Goal: Navigation & Orientation: Understand site structure

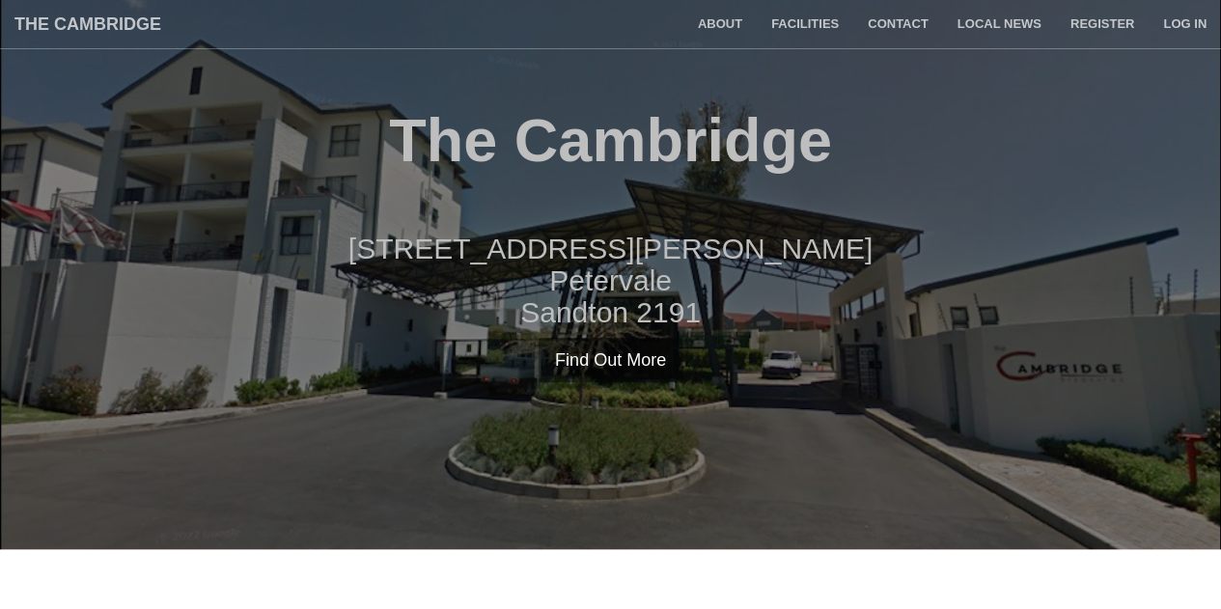
scroll to position [61, 0]
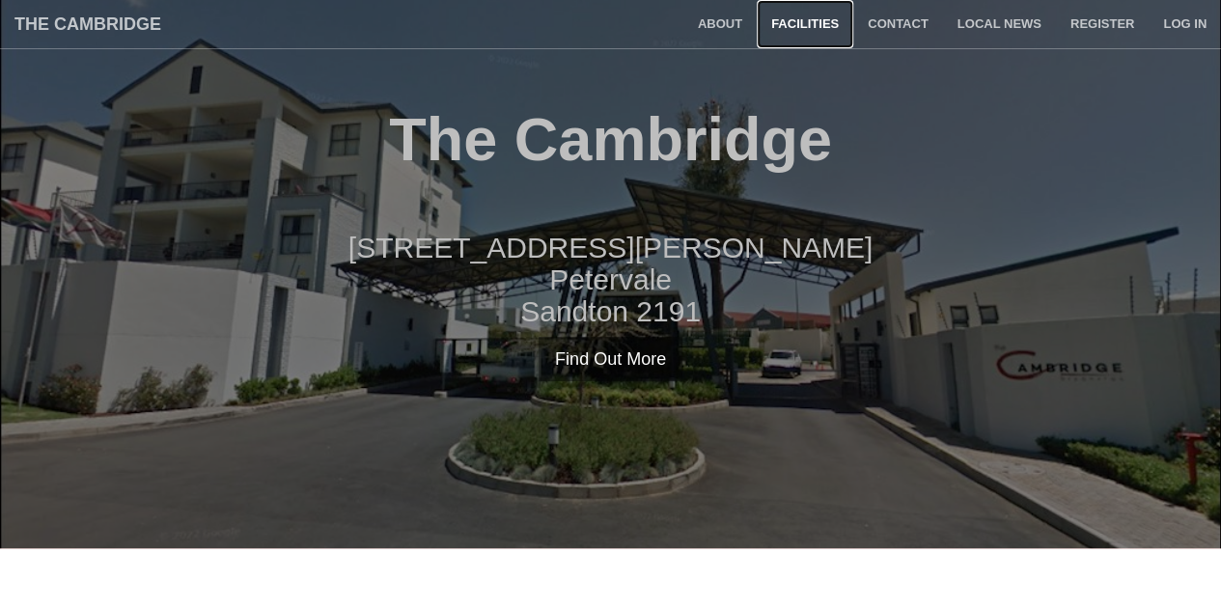
click at [803, 26] on link "Facilities" at bounding box center [805, 24] width 96 height 48
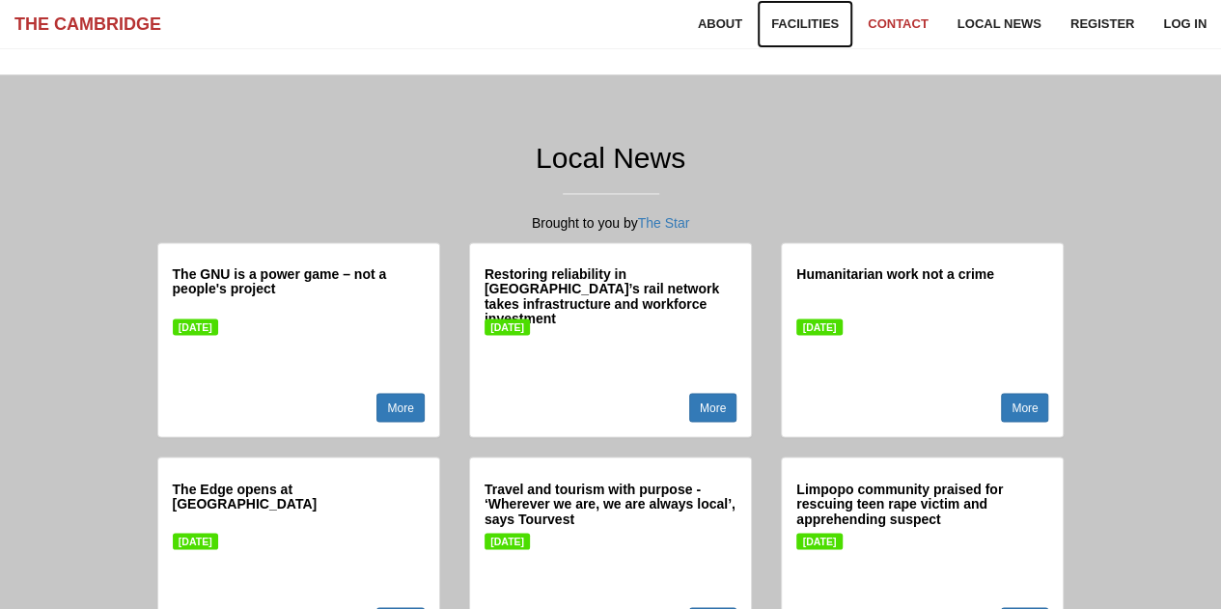
scroll to position [1449, 0]
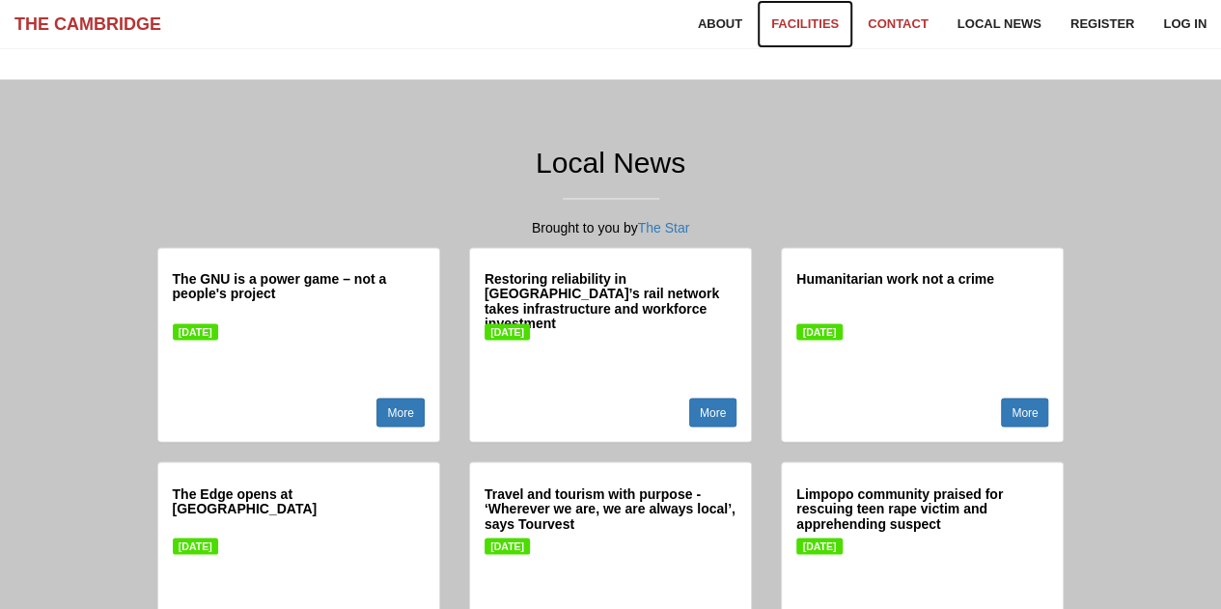
click at [813, 23] on link "Facilities" at bounding box center [805, 24] width 96 height 48
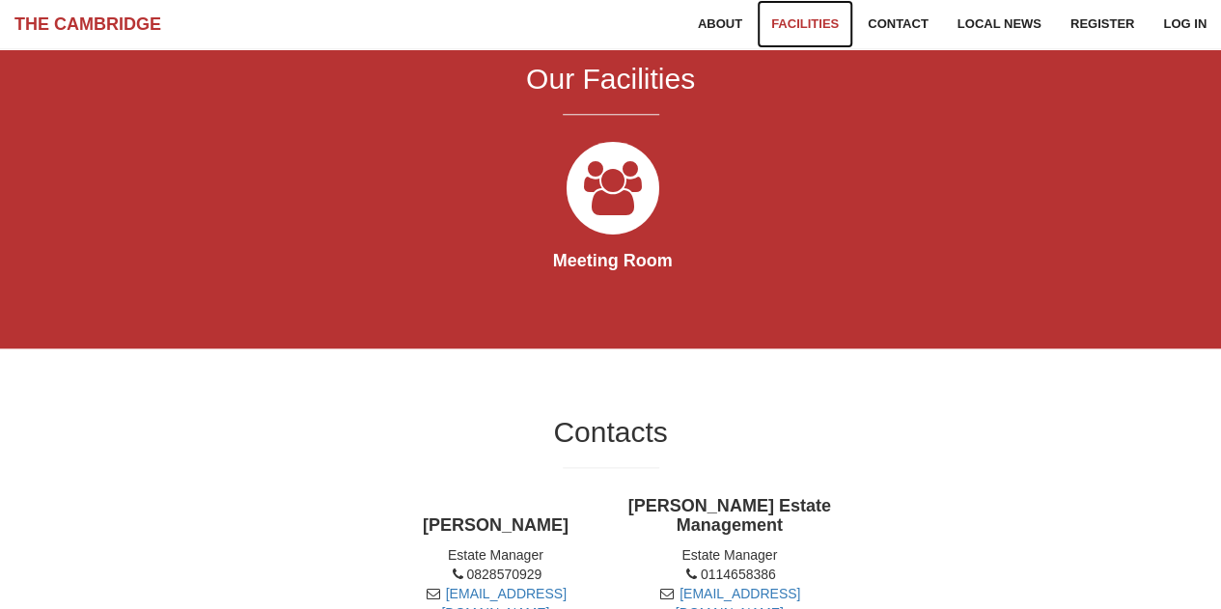
scroll to position [843, 0]
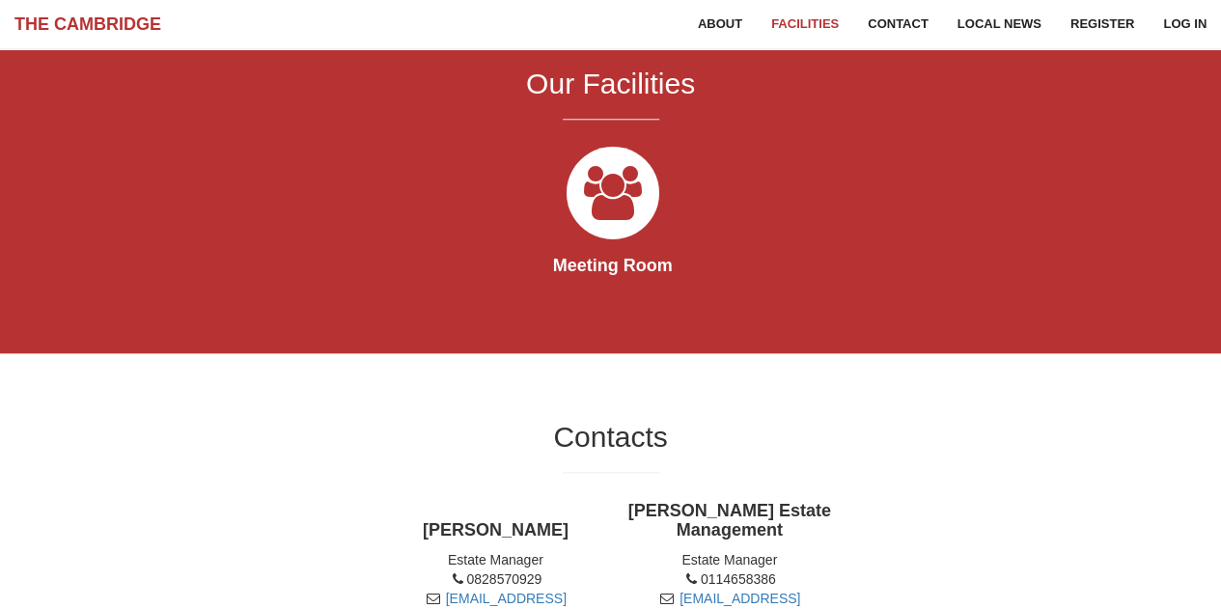
click at [600, 213] on icon at bounding box center [613, 193] width 108 height 108
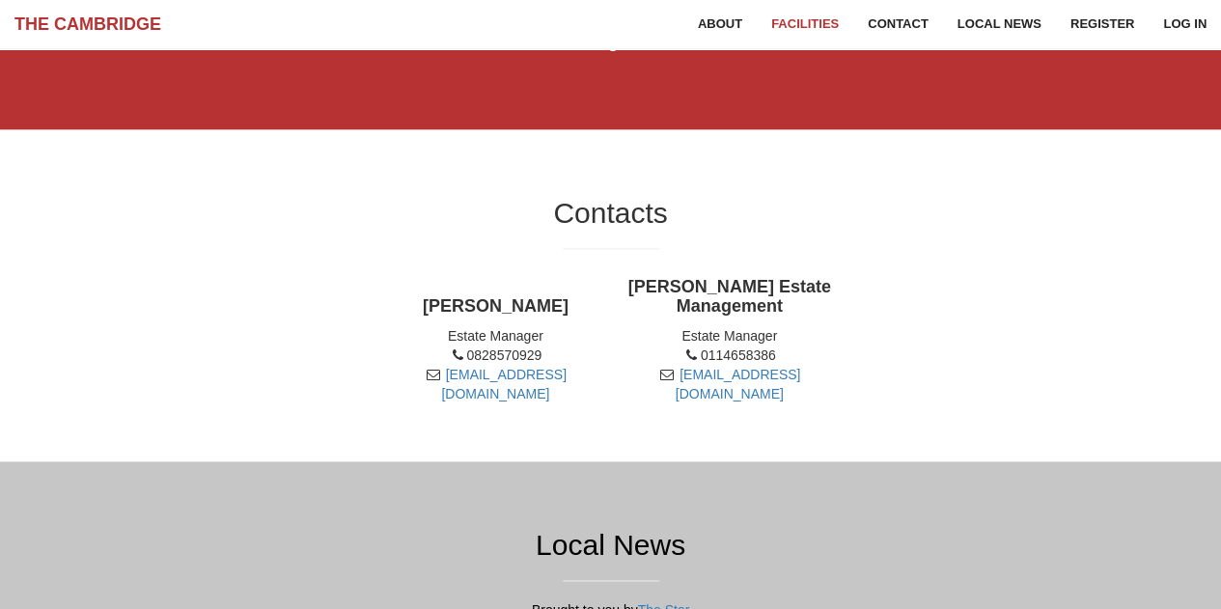
scroll to position [1068, 0]
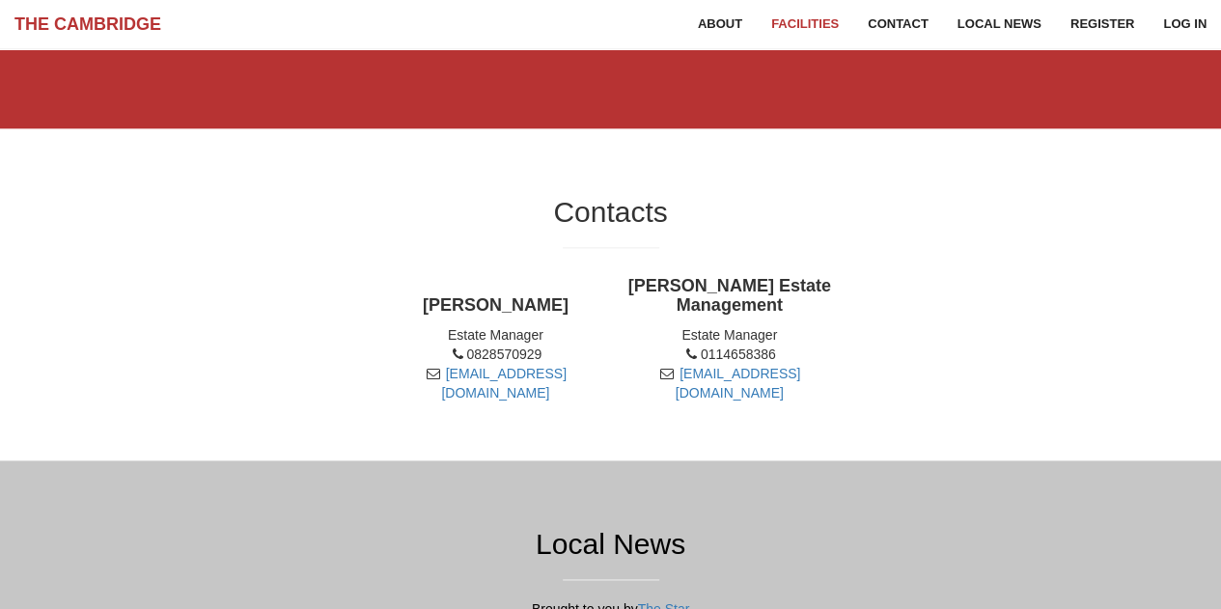
click at [899, 279] on div "Keith Hodgkinson Estate Manager 0828570929 thecambridge@yvonnenathan.co.za Yvon…" at bounding box center [611, 339] width 936 height 145
click at [847, 335] on div "Keith Hodgkinson Estate Manager 0828570929 thecambridge@yvonnenathan.co.za Yvon…" at bounding box center [611, 339] width 936 height 145
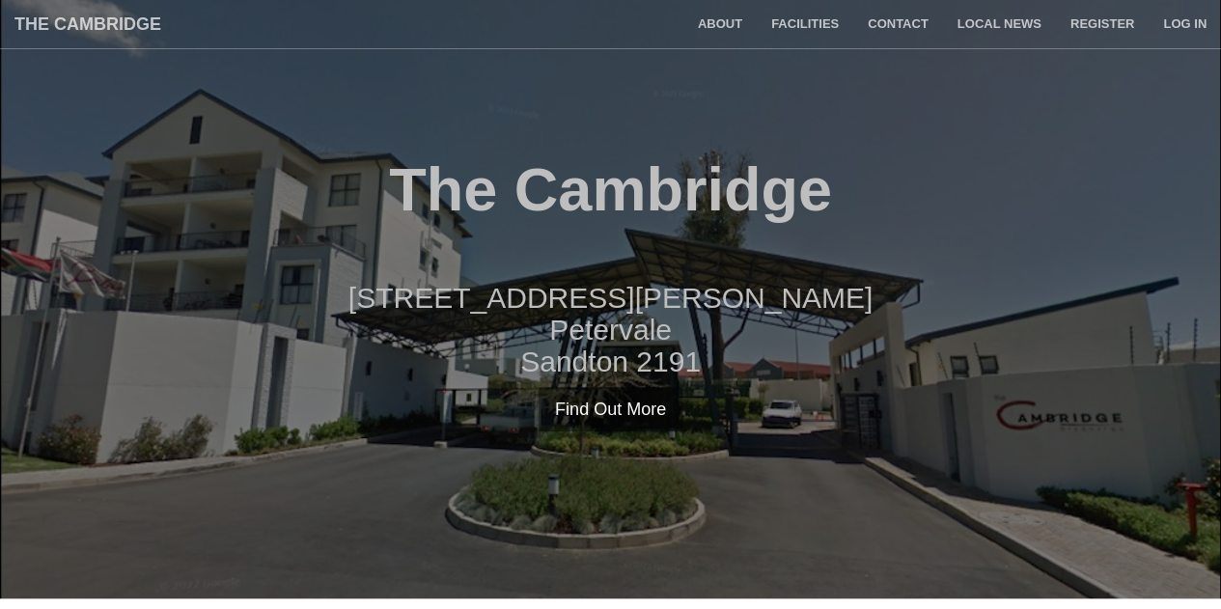
scroll to position [0, 0]
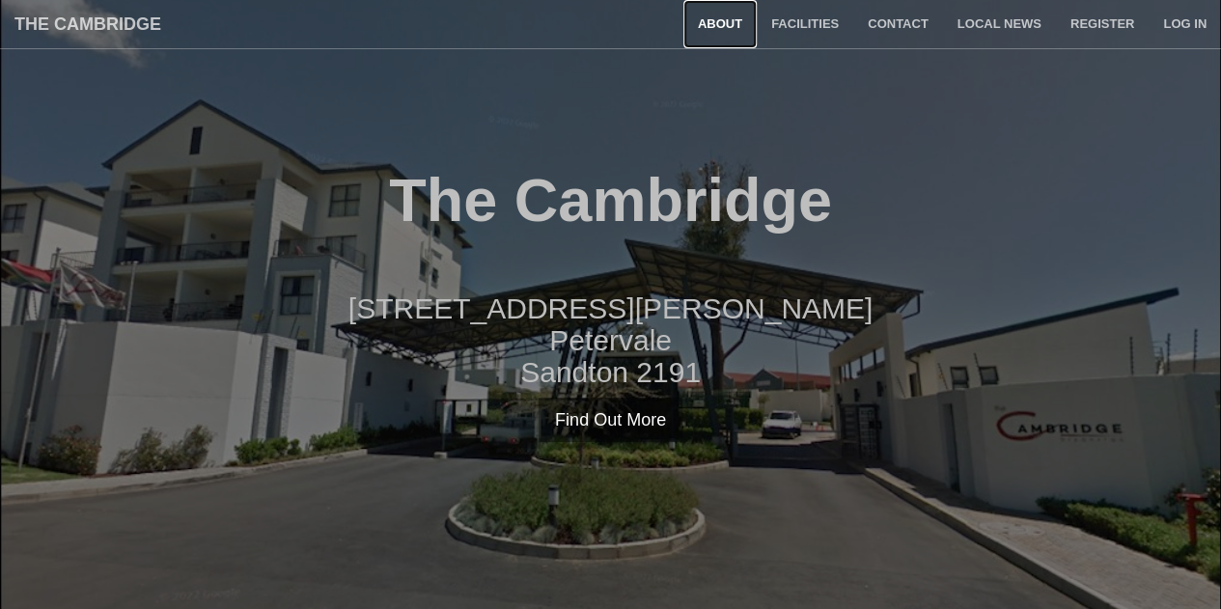
click at [738, 27] on link "About" at bounding box center [719, 24] width 73 height 48
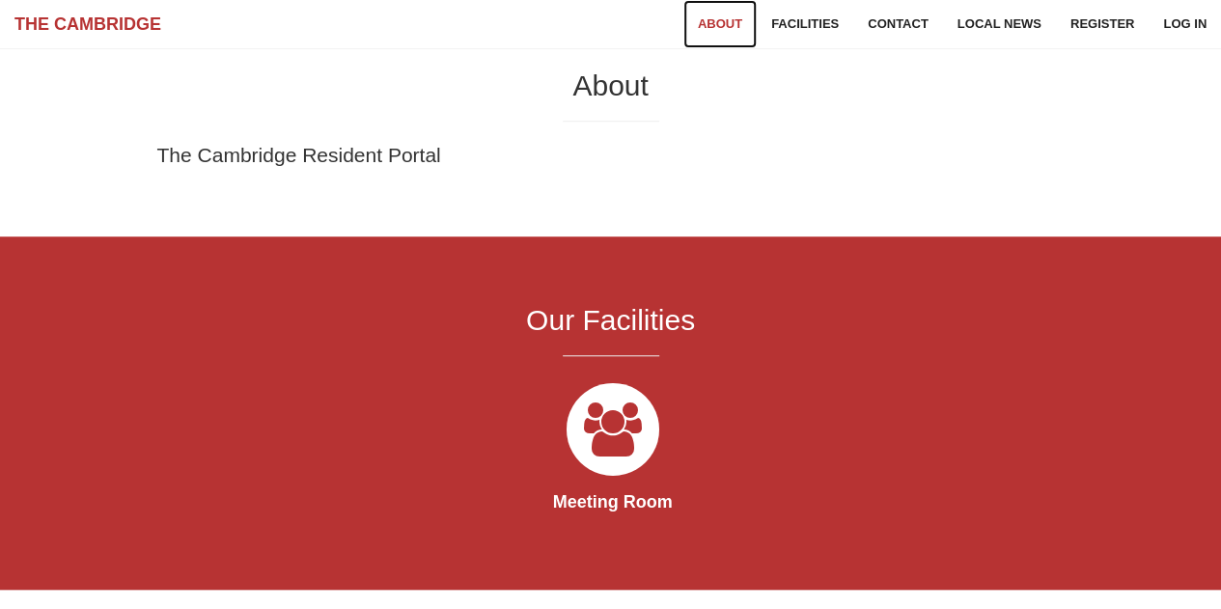
scroll to position [609, 0]
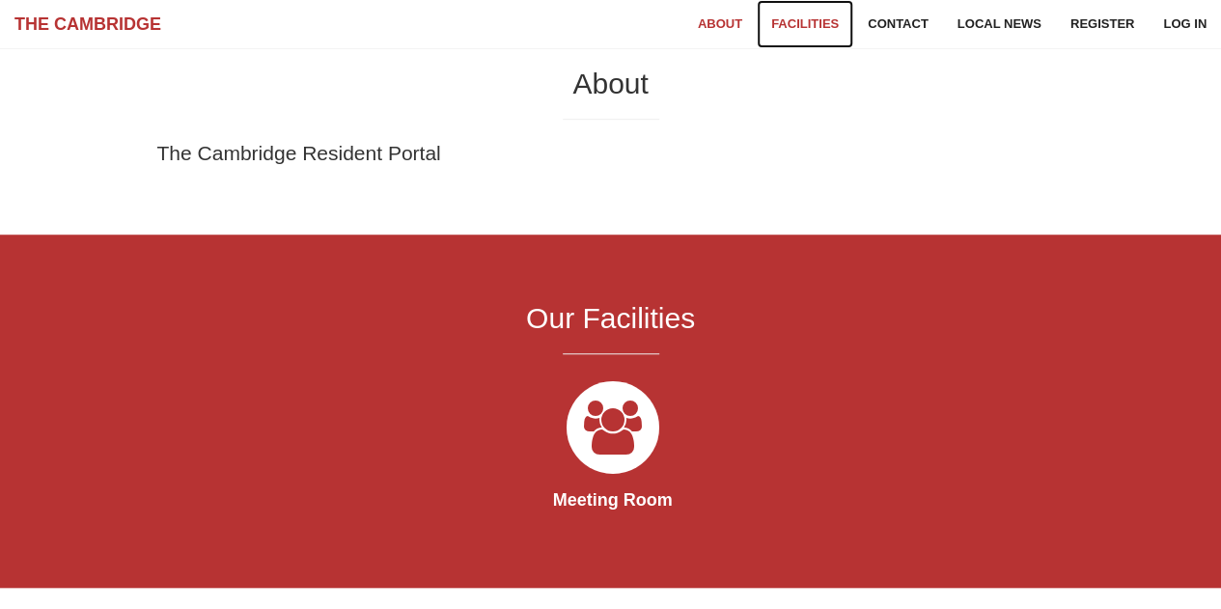
click at [819, 24] on link "Facilities" at bounding box center [805, 24] width 96 height 48
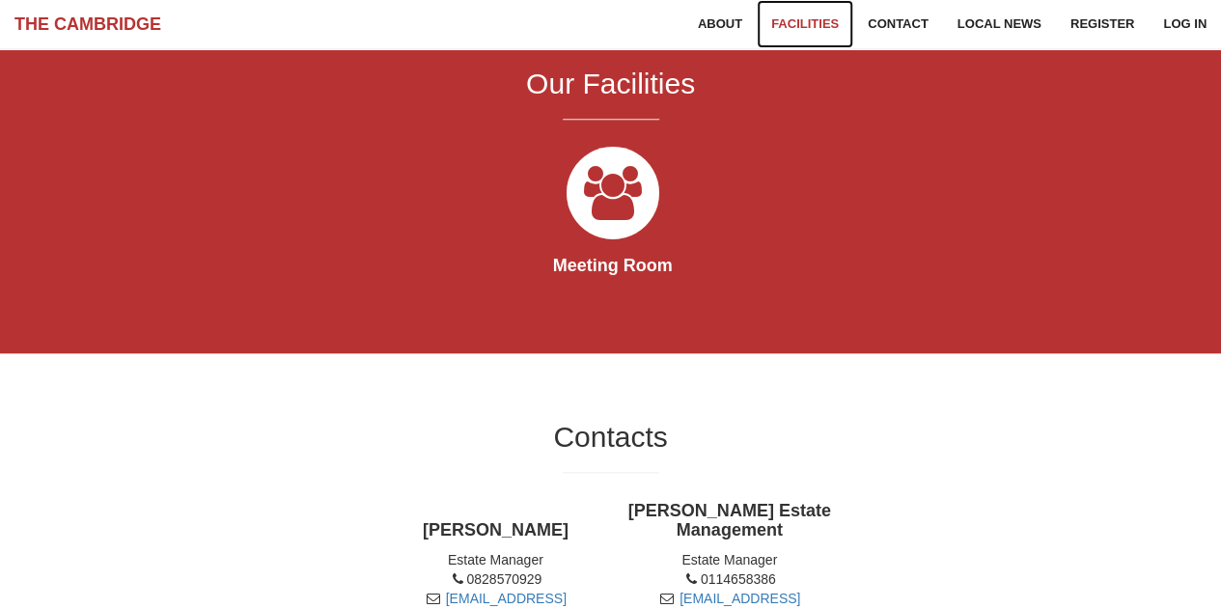
scroll to position [843, 0]
click at [919, 32] on link "Contact" at bounding box center [898, 24] width 90 height 48
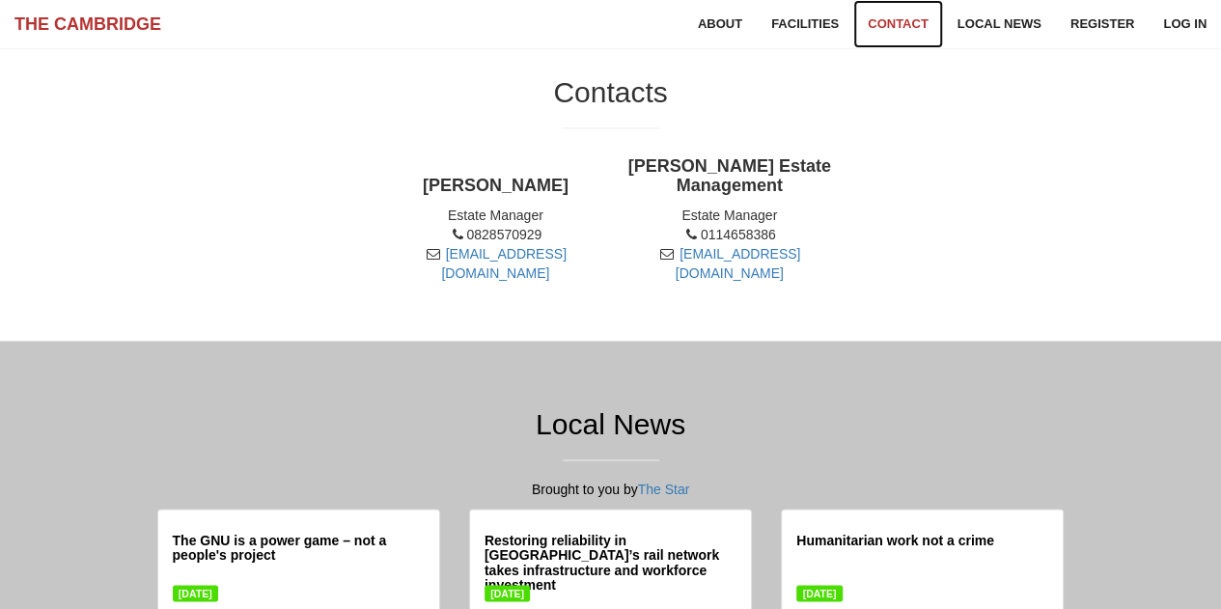
scroll to position [1197, 0]
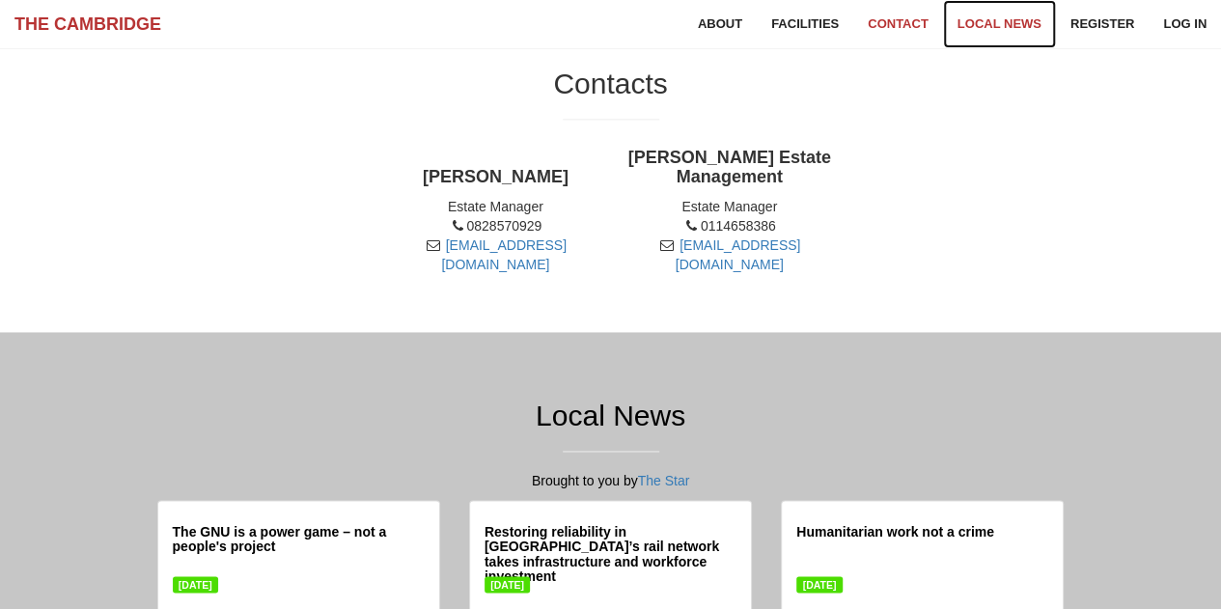
click at [1033, 32] on link "Local News" at bounding box center [999, 24] width 113 height 48
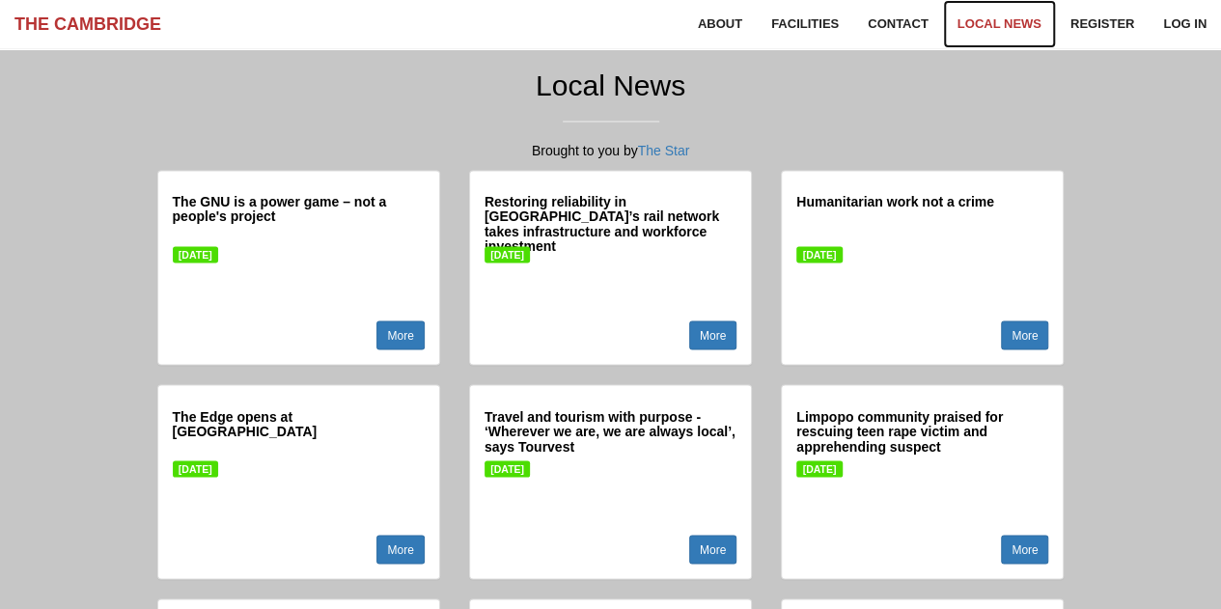
scroll to position [1528, 0]
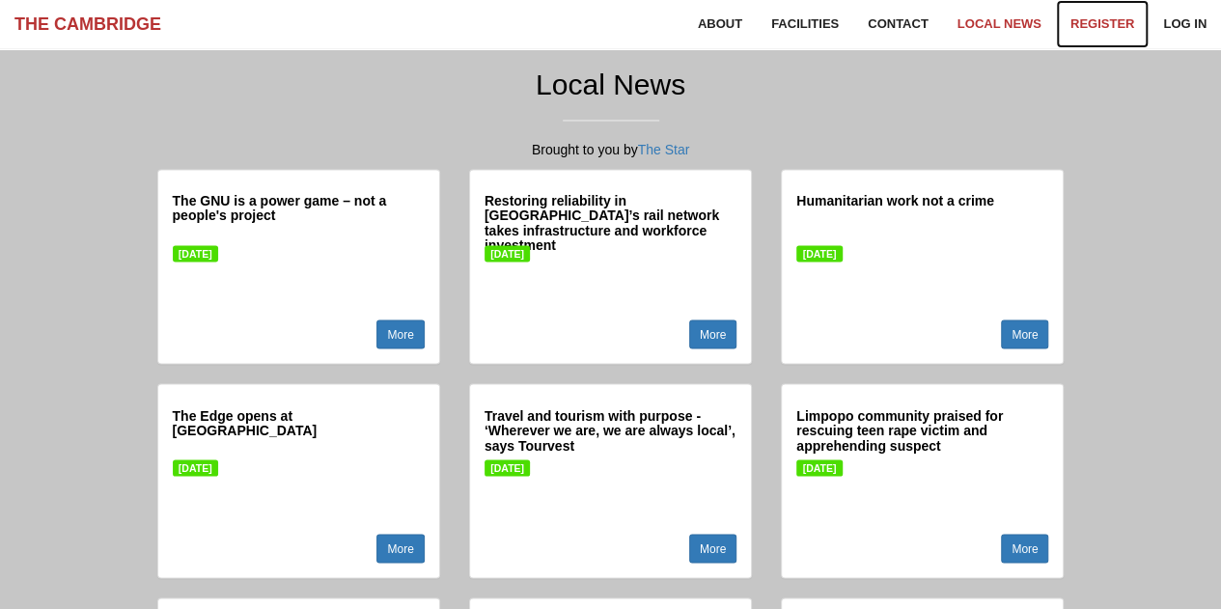
click at [1113, 30] on link "Register" at bounding box center [1102, 24] width 93 height 48
click at [1187, 25] on link "Log in" at bounding box center [1184, 24] width 72 height 48
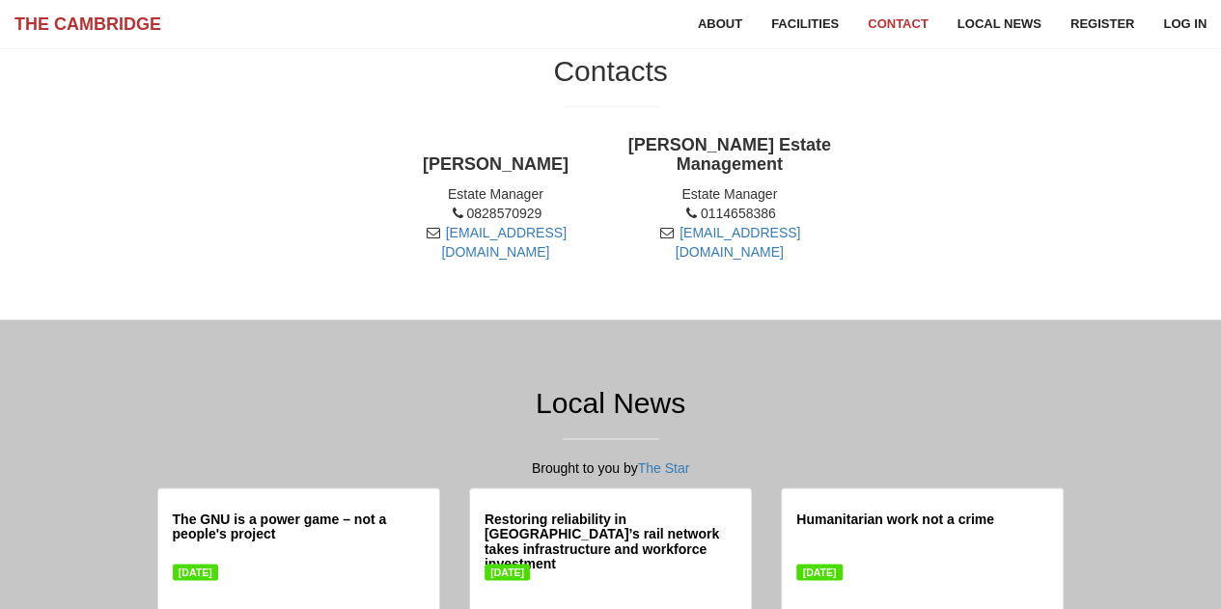
scroll to position [1208, 0]
